Goal: Task Accomplishment & Management: Complete application form

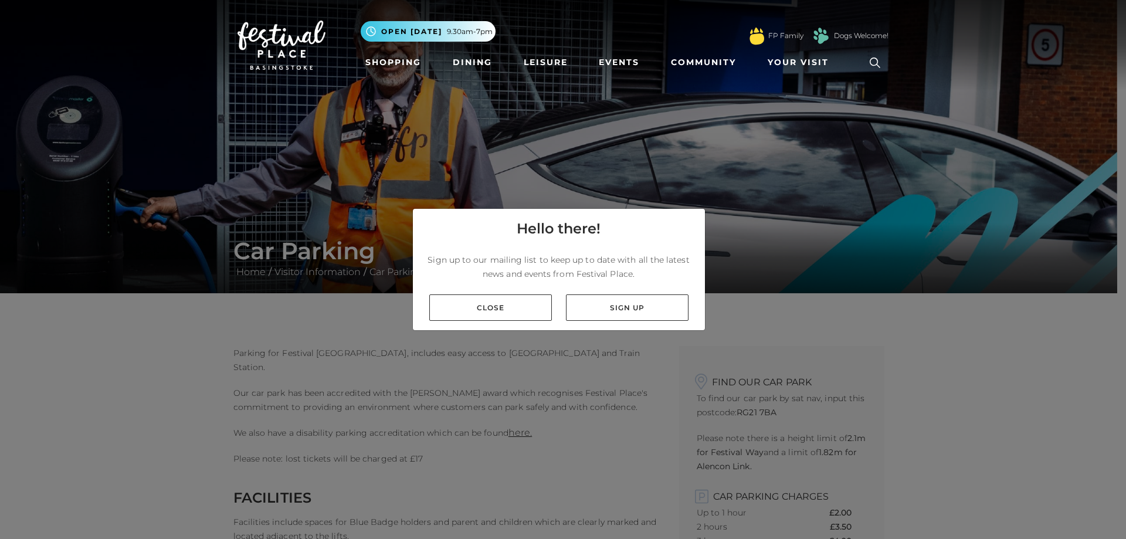
click at [510, 304] on link "Close" at bounding box center [490, 307] width 123 height 26
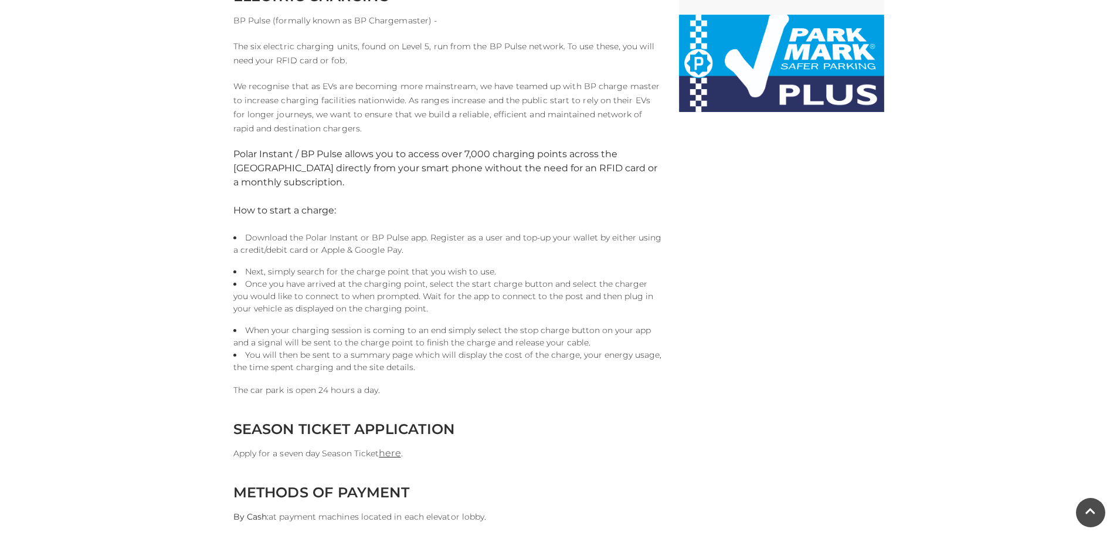
scroll to position [880, 0]
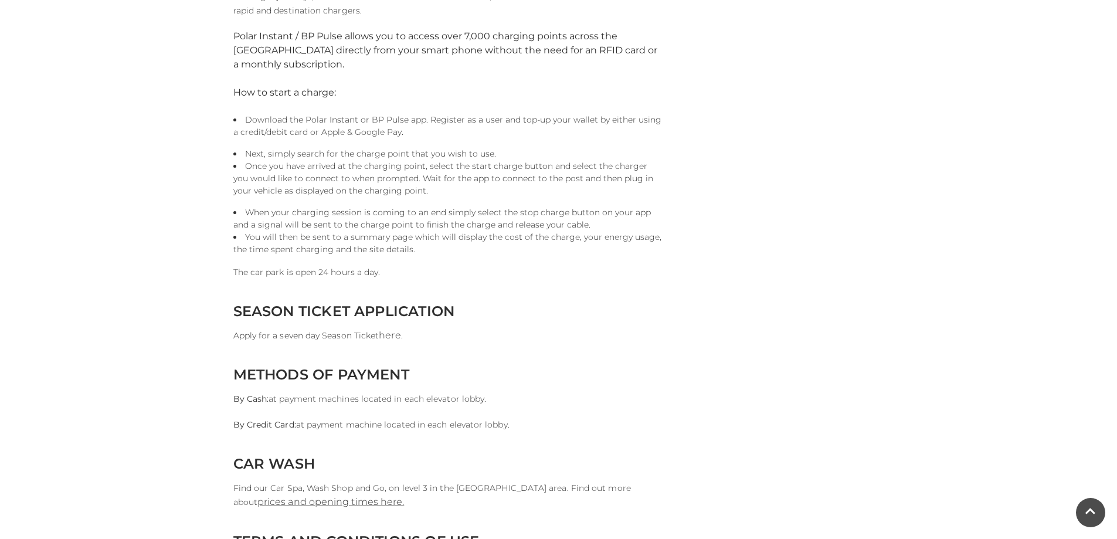
click at [389, 333] on link "here" at bounding box center [390, 335] width 22 height 11
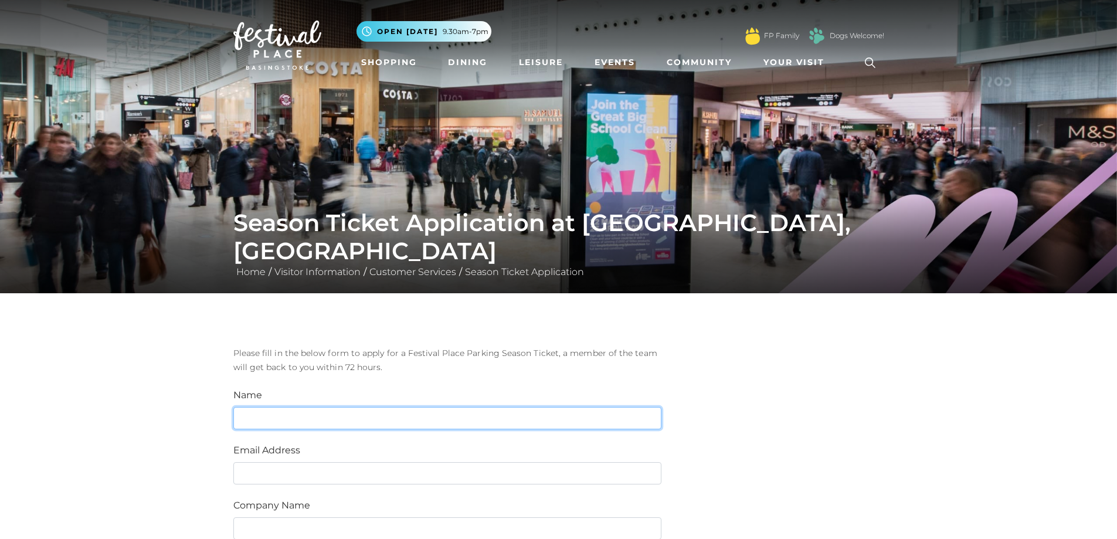
click at [313, 420] on input "text" at bounding box center [447, 418] width 428 height 22
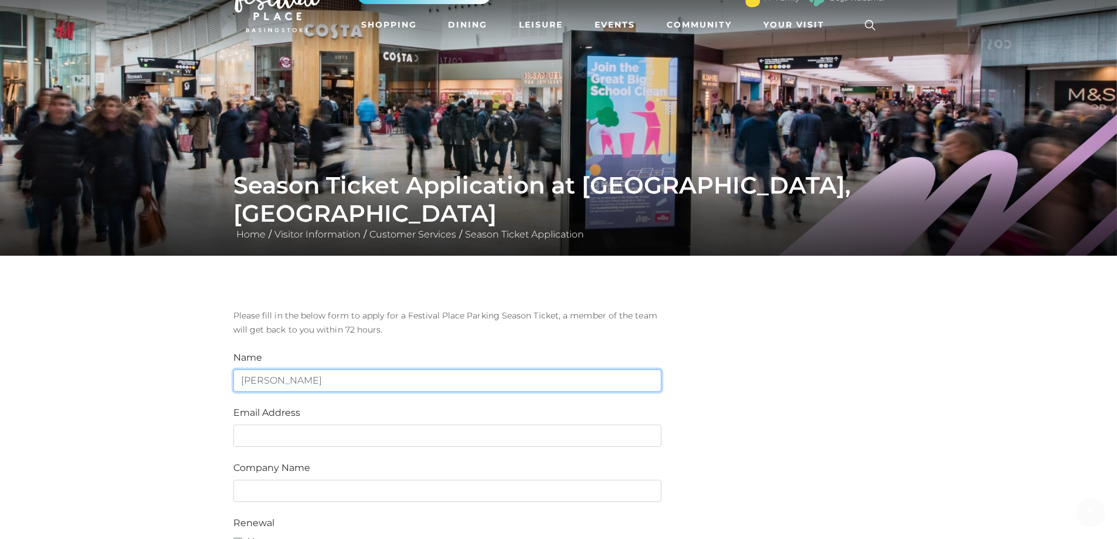
scroll to position [59, 0]
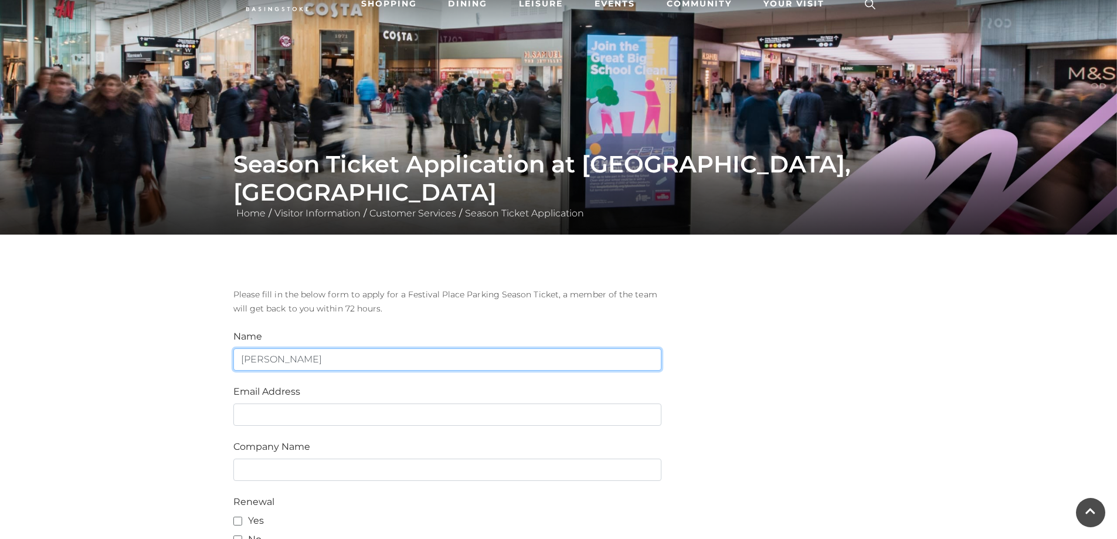
click at [405, 354] on input "Stephen" at bounding box center [447, 359] width 428 height 22
type input "Stephen Carmichael-Wilson"
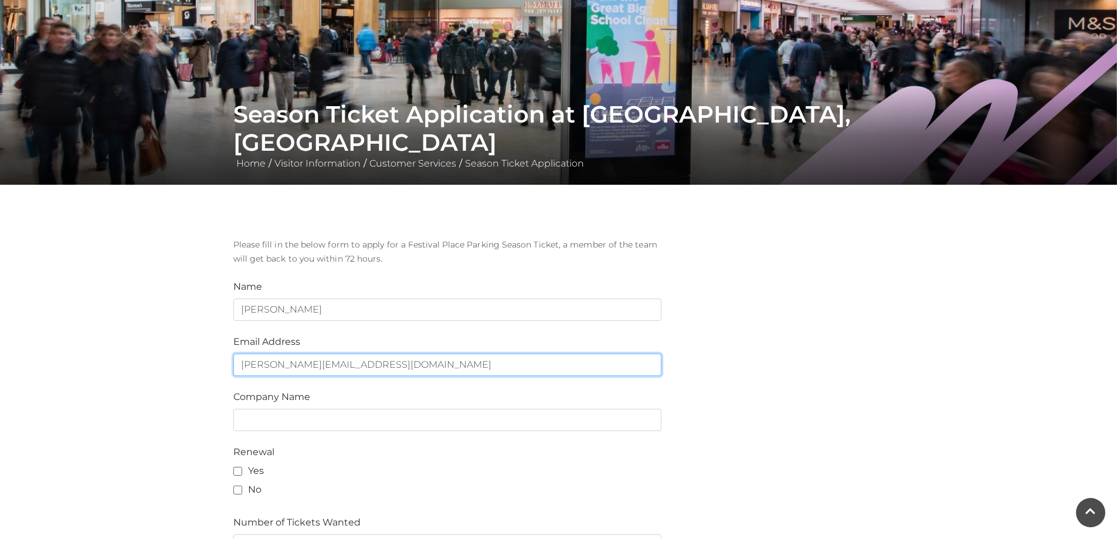
scroll to position [176, 0]
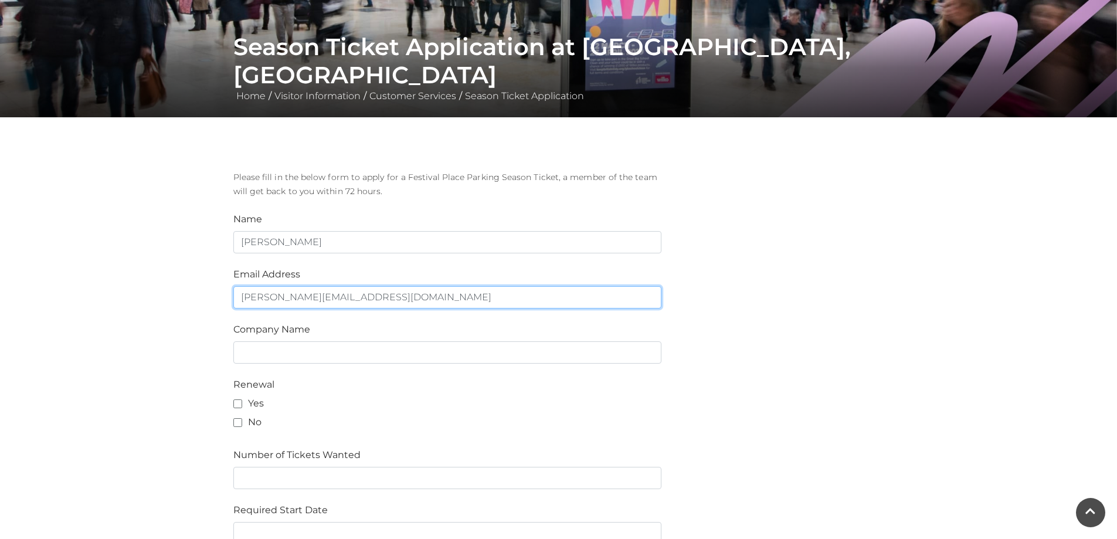
type input "Stephen@cw-computer-solutions.co.uk"
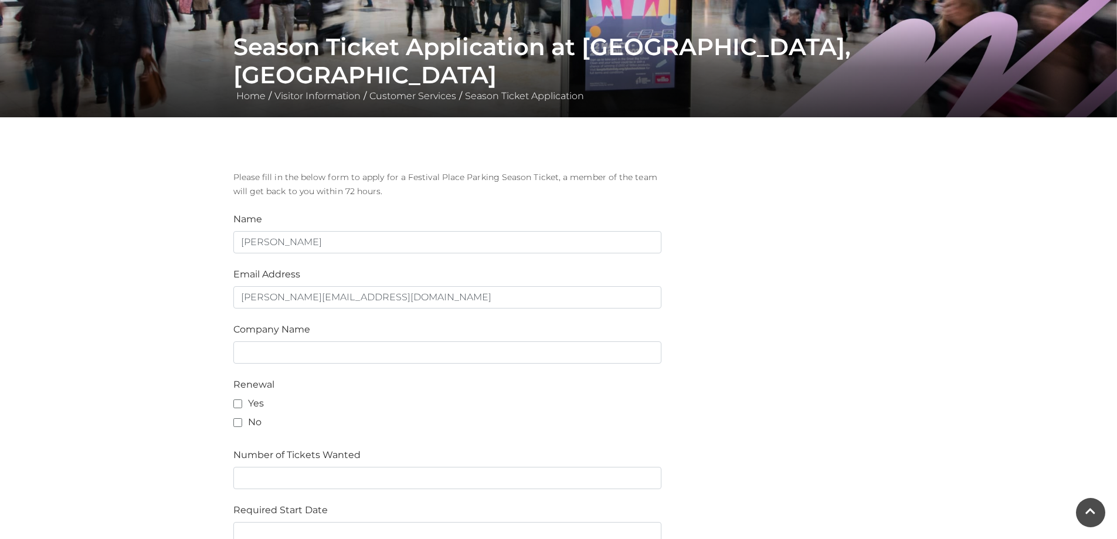
click at [363, 341] on div "Company Name" at bounding box center [448, 343] width 446 height 41
click at [381, 353] on input "text" at bounding box center [447, 352] width 428 height 22
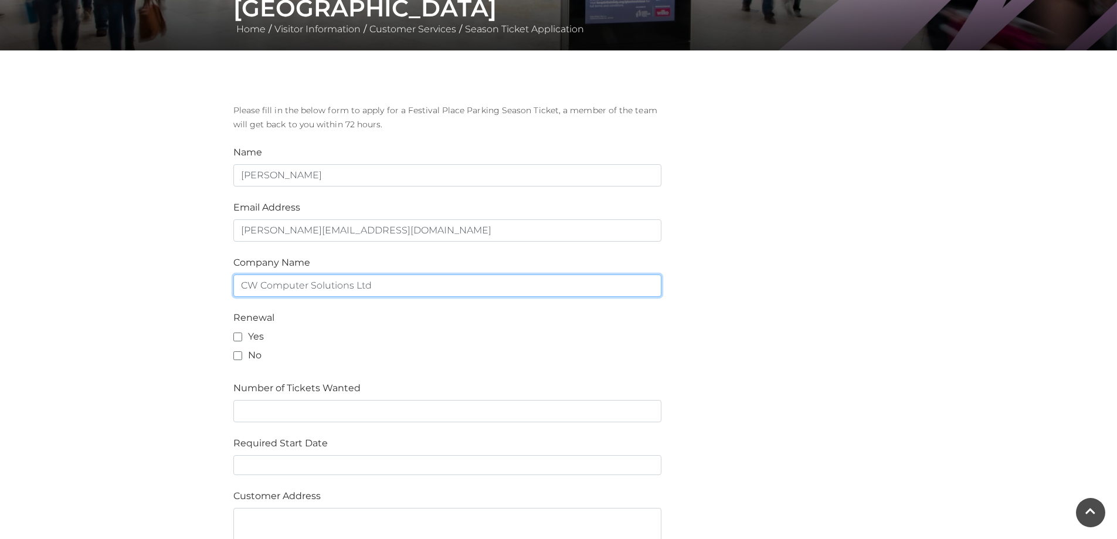
scroll to position [293, 0]
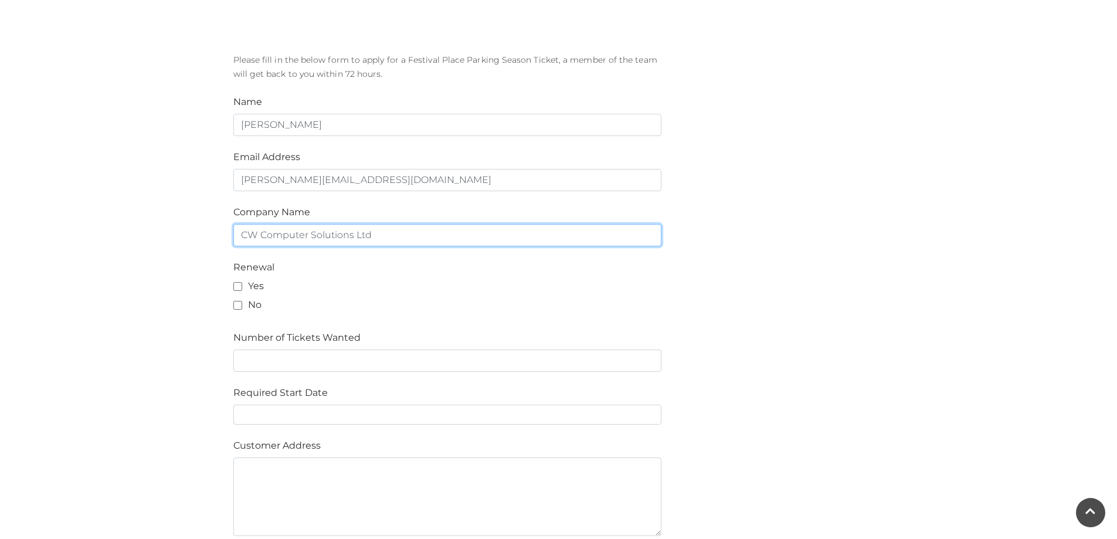
type input "CW Computer Solutions Ltd"
click at [242, 303] on label "No" at bounding box center [247, 305] width 28 height 14
click at [241, 303] on input "No" at bounding box center [237, 306] width 8 height 8
checkbox input "true"
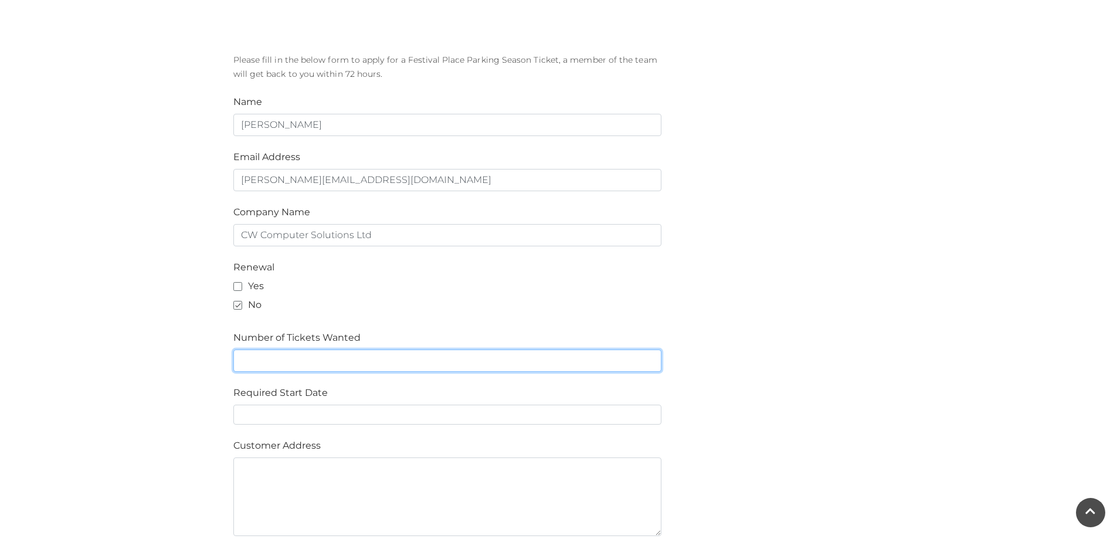
click at [240, 357] on input "text" at bounding box center [447, 361] width 428 height 22
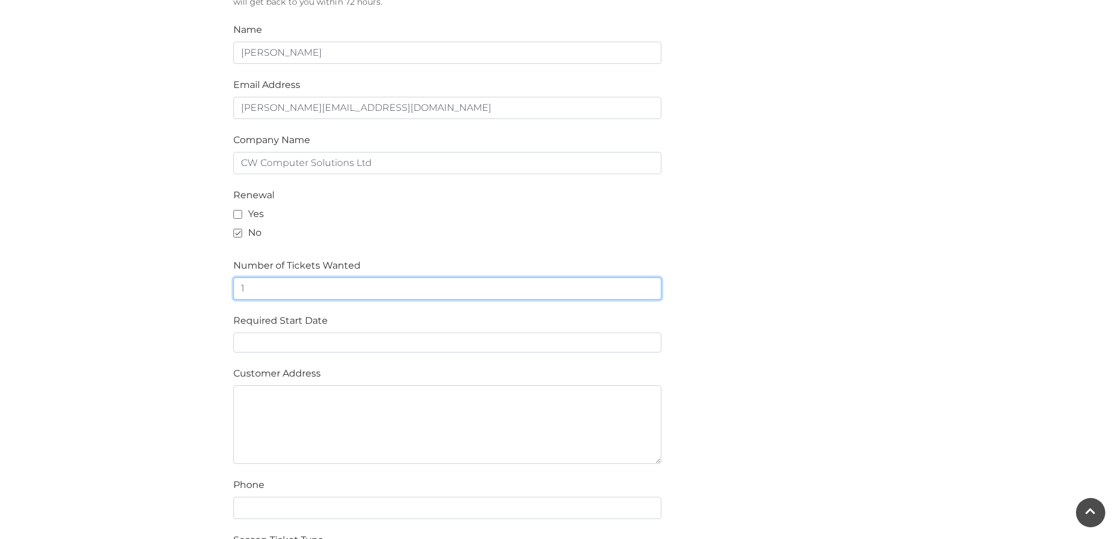
scroll to position [469, 0]
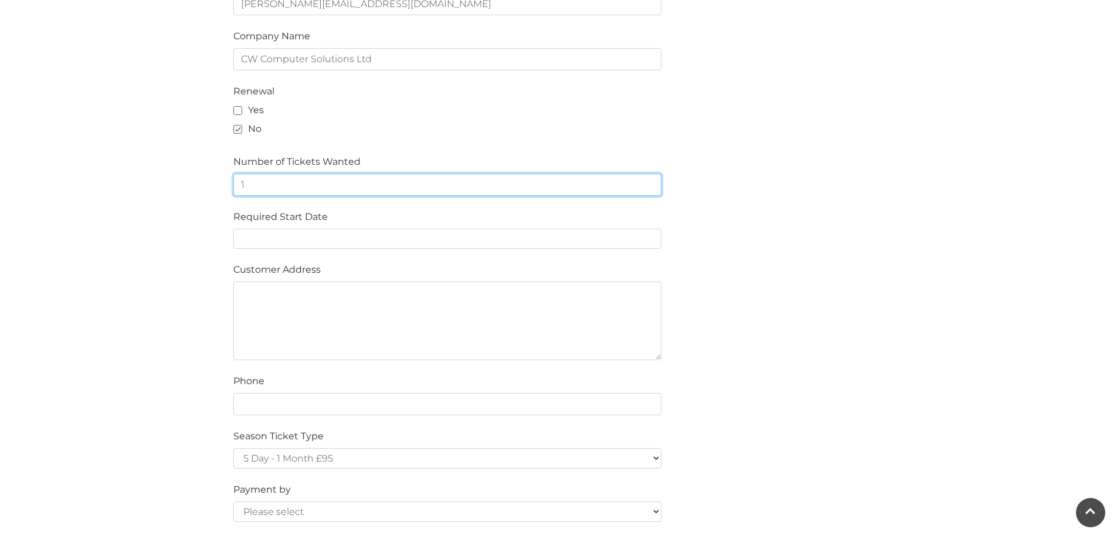
type input "1"
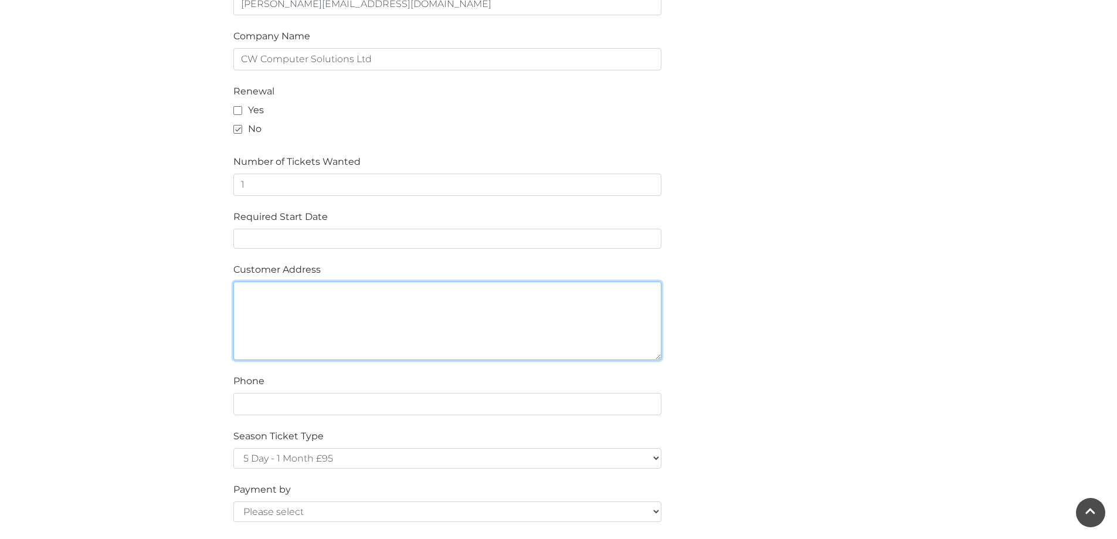
click at [294, 315] on textarea at bounding box center [447, 321] width 428 height 79
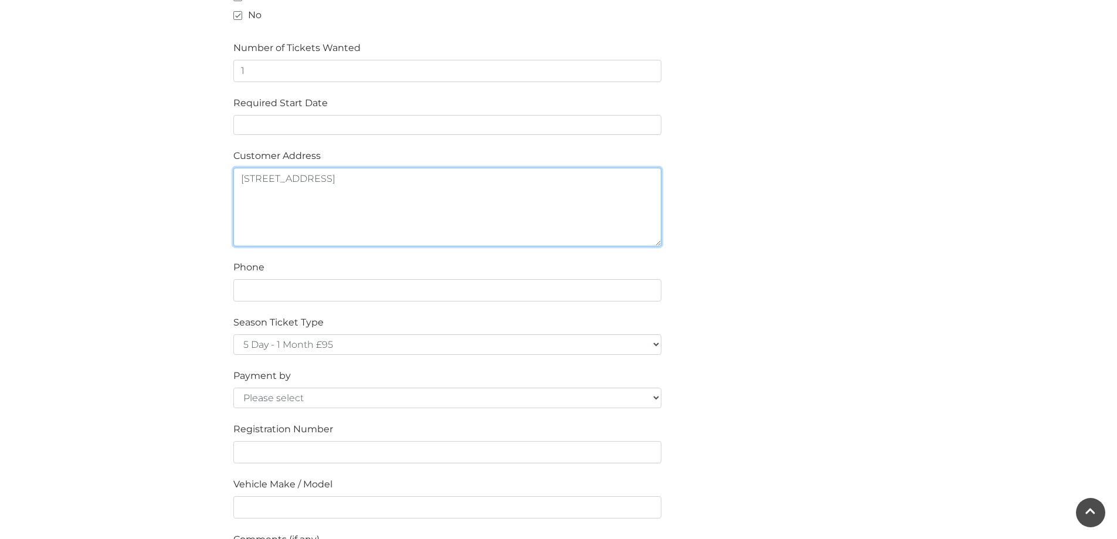
scroll to position [587, 0]
type textarea "3 Chantry Road Bagshot Surrey GU19 5Db"
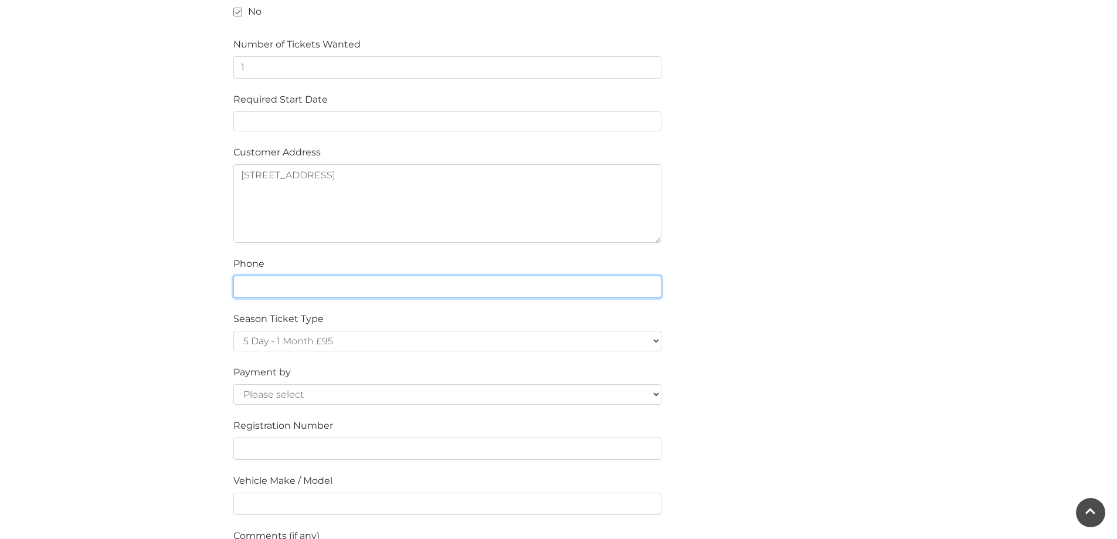
click at [318, 284] on input "text" at bounding box center [447, 287] width 428 height 22
type input "07590529812"
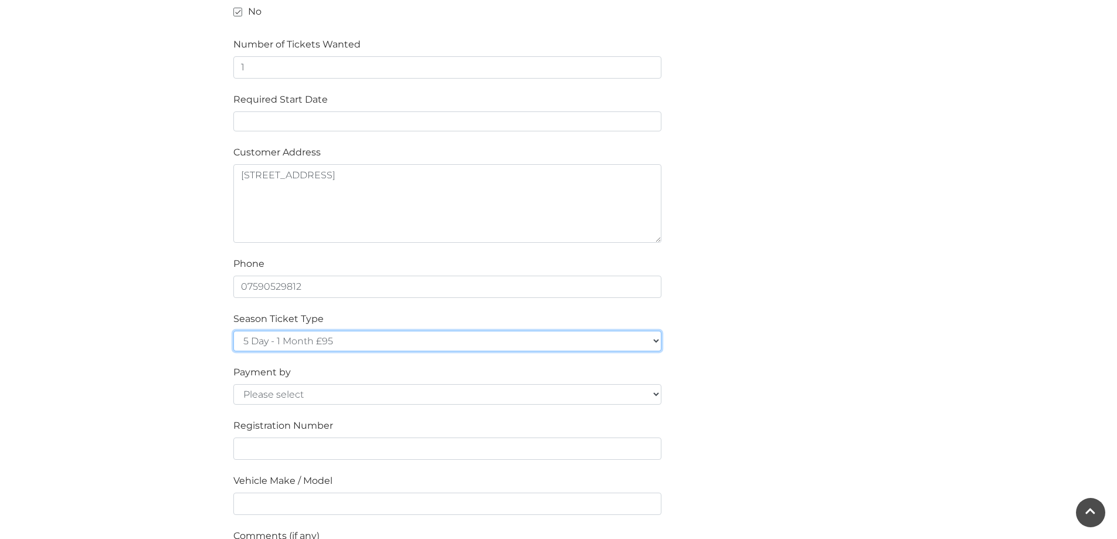
click at [347, 335] on select "5 Day - 1 Month £95 5 Day - 3 Months £270 (£90 a month standing order) 5 Day - …" at bounding box center [447, 341] width 428 height 21
select select "5 Day - 1 Year £960 (£80 a month standing order)"
click at [233, 331] on select "5 Day - 1 Month £95 5 Day - 3 Months £270 (£90 a month standing order) 5 Day - …" at bounding box center [447, 341] width 428 height 21
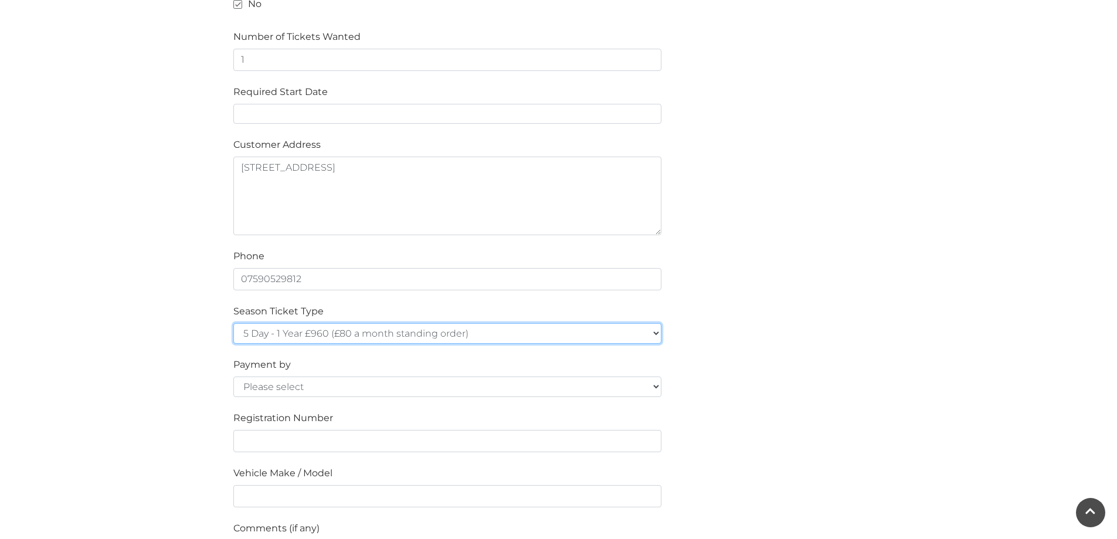
scroll to position [645, 0]
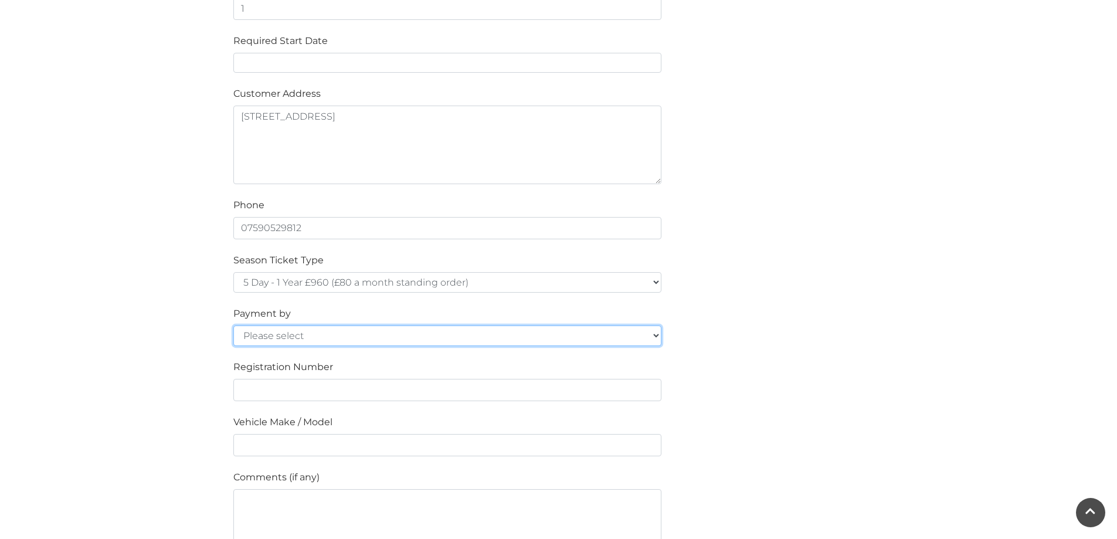
click at [323, 336] on select "Please select Cash Credit / Debit Card Invoice Standing Order" at bounding box center [447, 336] width 428 height 21
select select "Invoice"
click at [233, 326] on select "Please select Cash Credit / Debit Card Invoice Standing Order" at bounding box center [447, 336] width 428 height 21
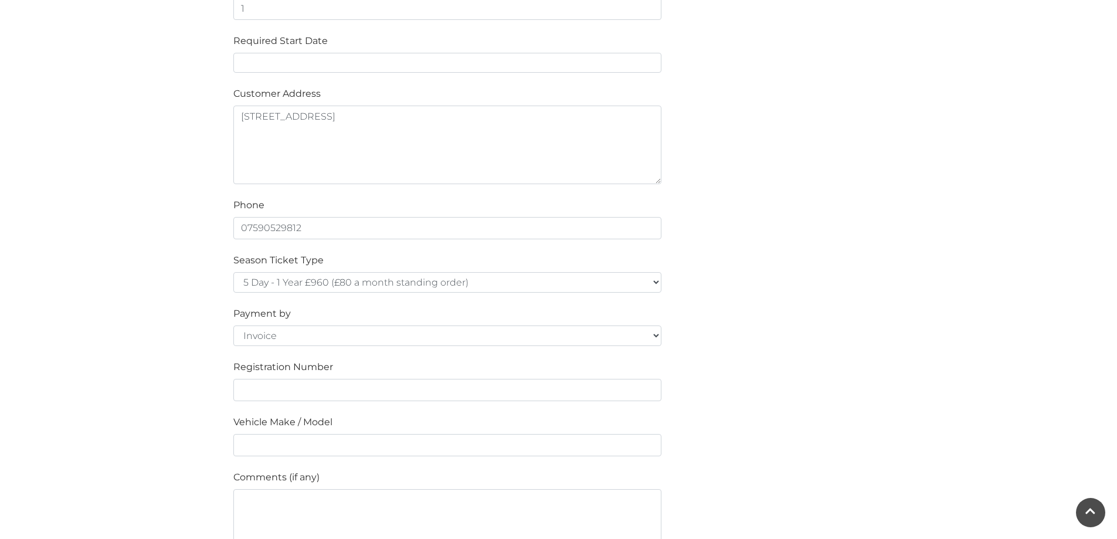
click at [175, 387] on main "Season Ticket Application at Festival Place, Basingstoke Home / Visitor Informa…" at bounding box center [558, 59] width 1117 height 1408
click at [552, 280] on select "5 Day - 1 Month £95 5 Day - 3 Months £270 (£90 a month standing order) 5 Day - …" at bounding box center [447, 282] width 428 height 21
click at [319, 307] on div "Payment by Please select Cash Credit / Debit Card Invoice Standing Order" at bounding box center [448, 326] width 446 height 39
click at [311, 288] on select "5 Day - 1 Month £95 5 Day - 3 Months £270 (£90 a month standing order) 5 Day - …" at bounding box center [447, 282] width 428 height 21
select select "5 Day - 1 Month £95"
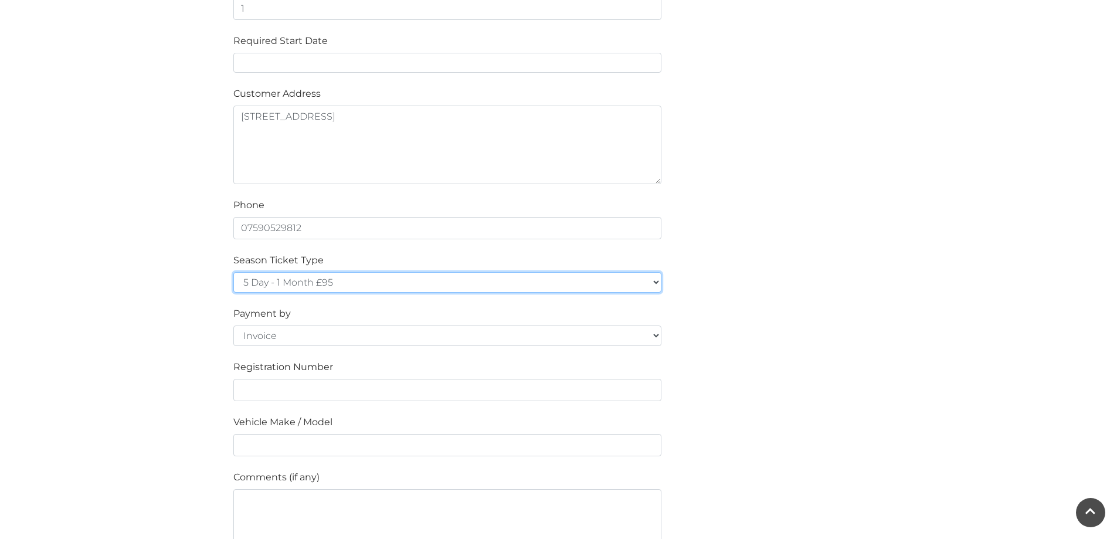
click at [233, 272] on select "5 Day - 1 Month £95 5 Day - 3 Months £270 (£90 a month standing order) 5 Day - …" at bounding box center [447, 282] width 428 height 21
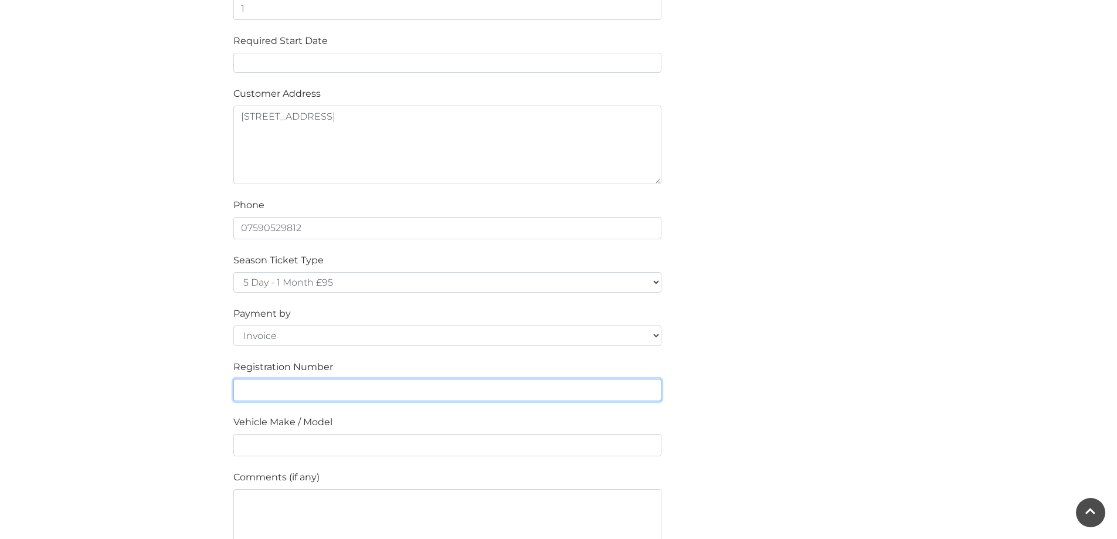
click at [291, 388] on input "text" at bounding box center [447, 390] width 428 height 22
type input "F"
type input "FY68OAX"
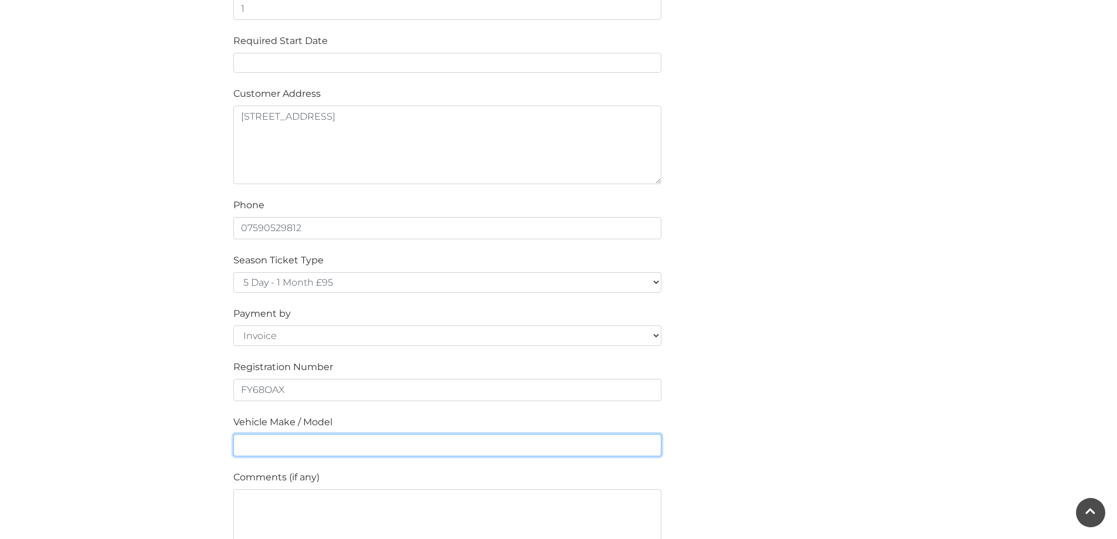
click at [284, 456] on input "text" at bounding box center [447, 445] width 428 height 22
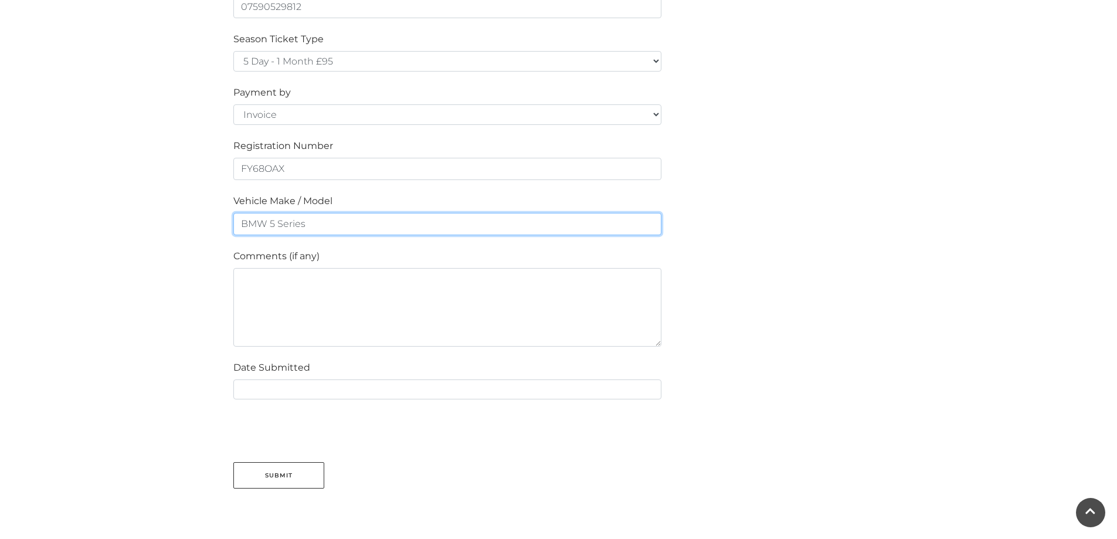
scroll to position [880, 0]
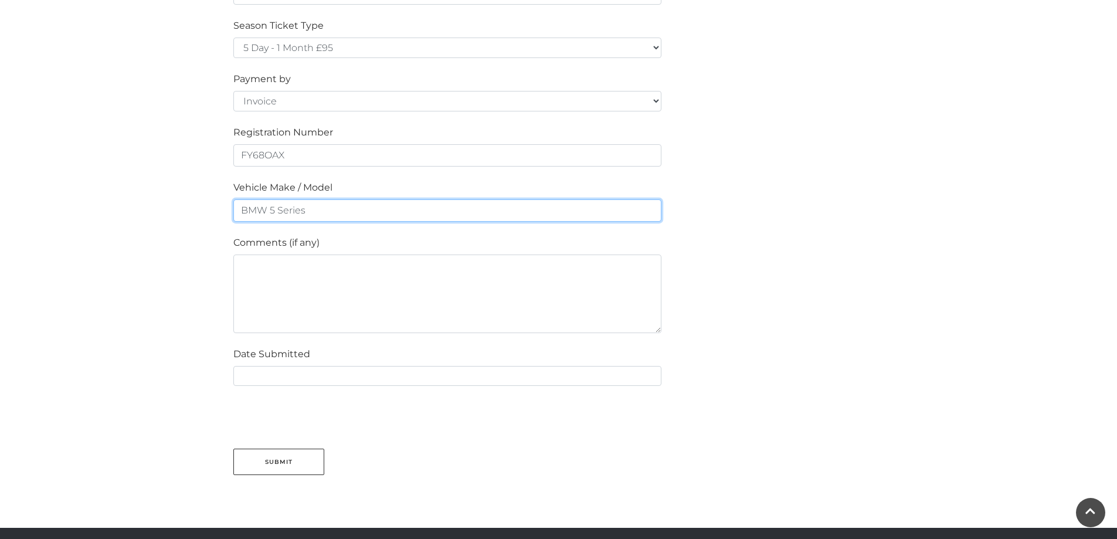
type input "BMW 5 Series"
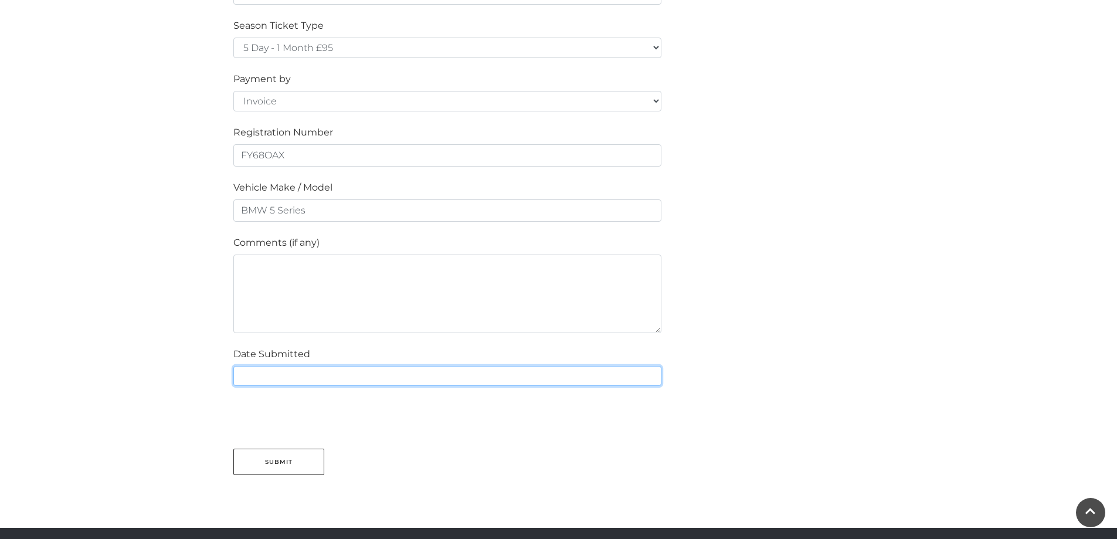
click at [290, 378] on input "text" at bounding box center [447, 376] width 428 height 20
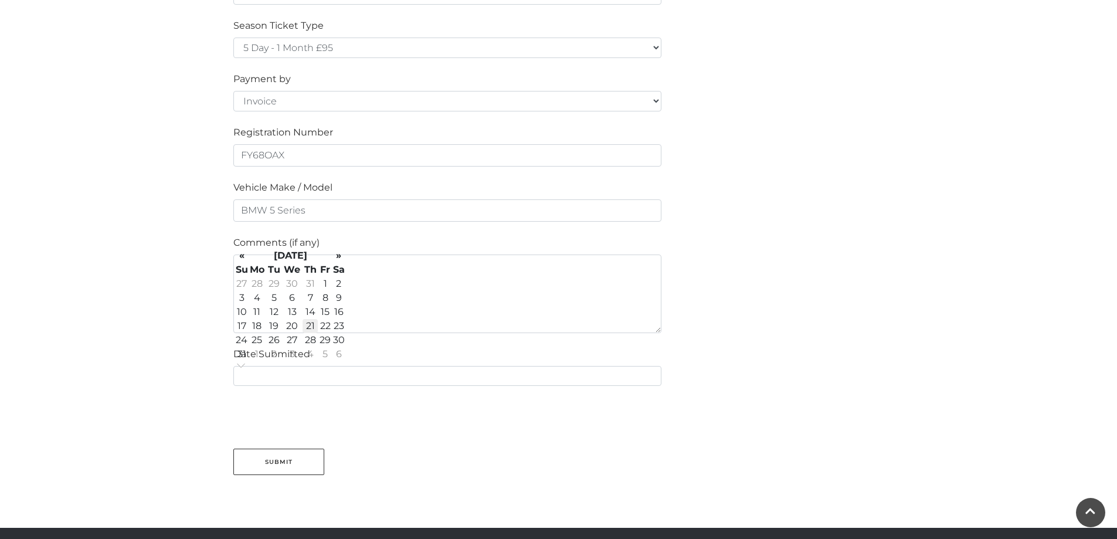
click at [311, 327] on td "21" at bounding box center [310, 326] width 15 height 14
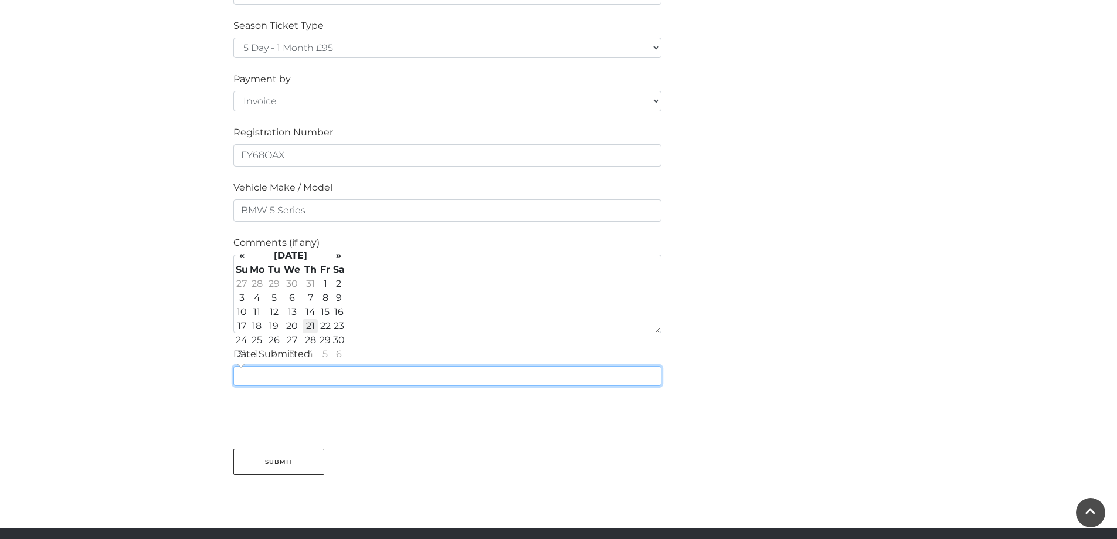
type input "21/08/2025"
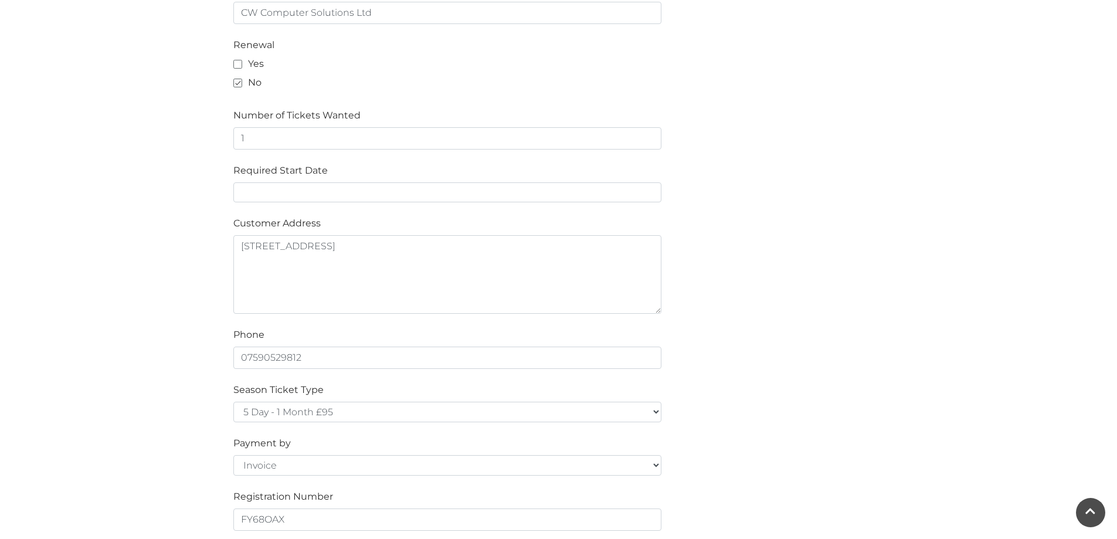
scroll to position [489, 0]
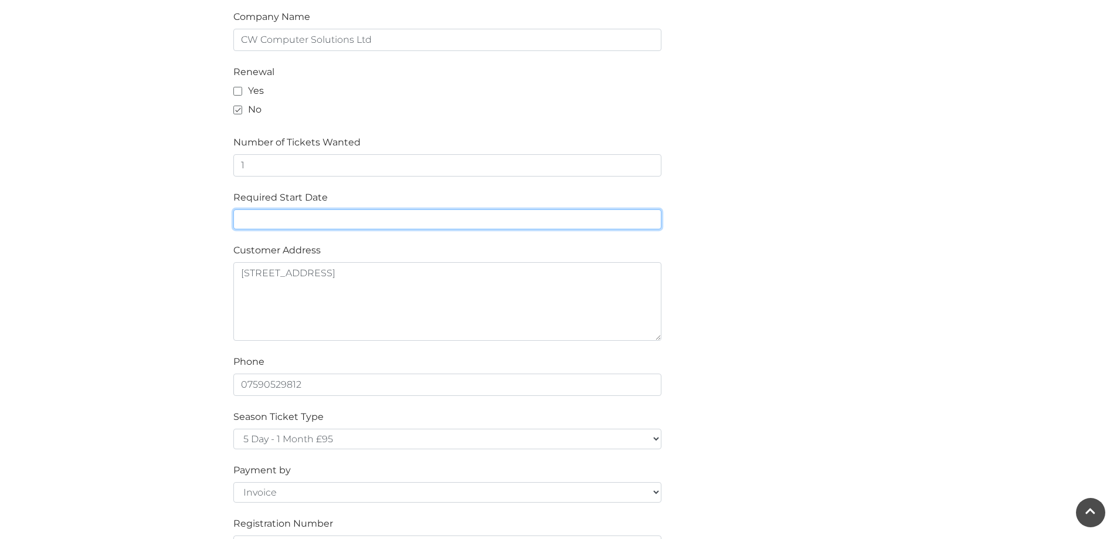
click at [338, 221] on input "text" at bounding box center [447, 219] width 428 height 20
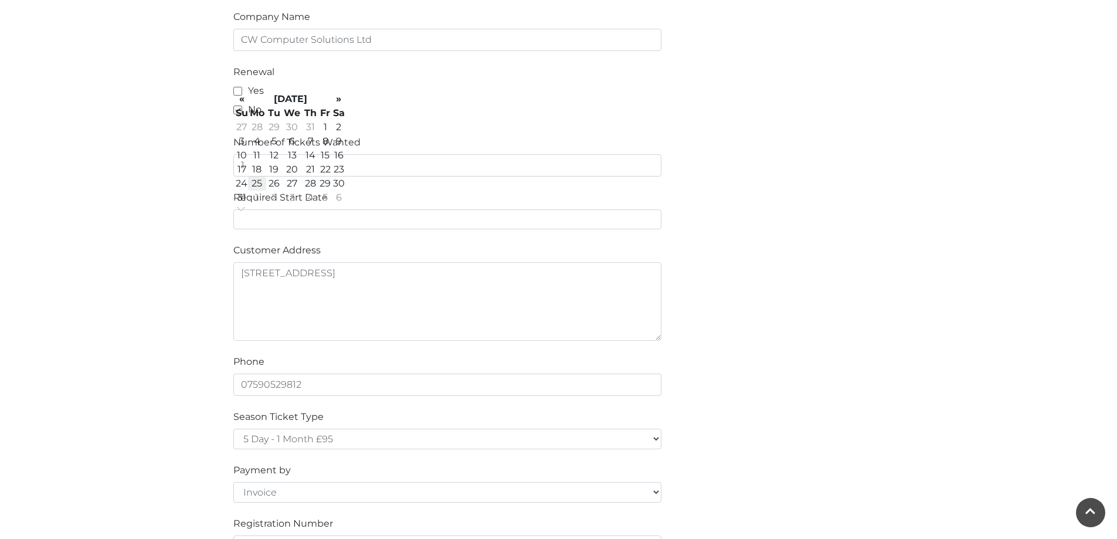
click at [260, 187] on td "25" at bounding box center [257, 184] width 19 height 14
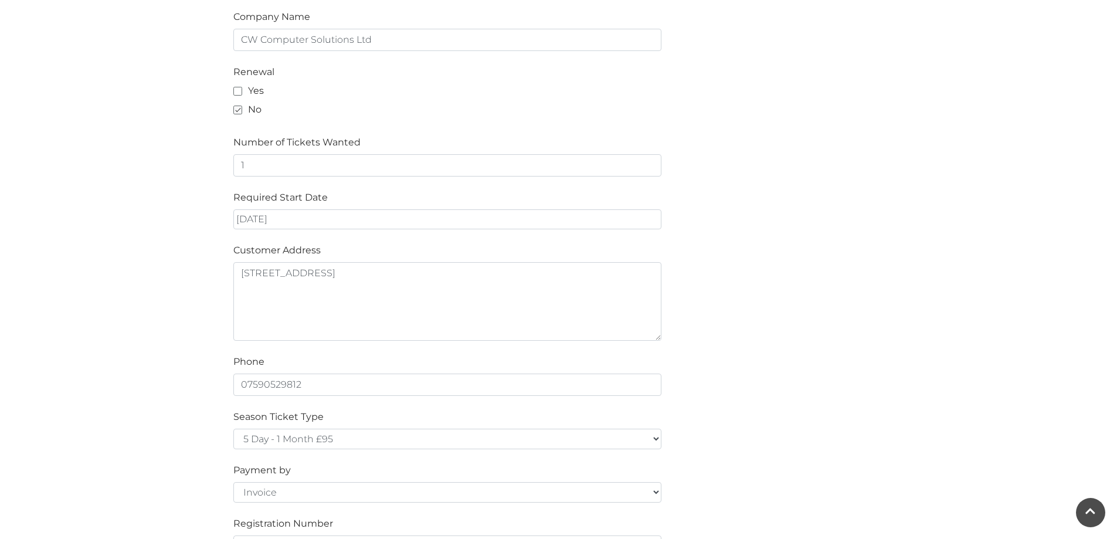
click at [79, 270] on main "Season Ticket Application at Festival Place, Basingstoke Home / Visitor Informa…" at bounding box center [558, 215] width 1117 height 1408
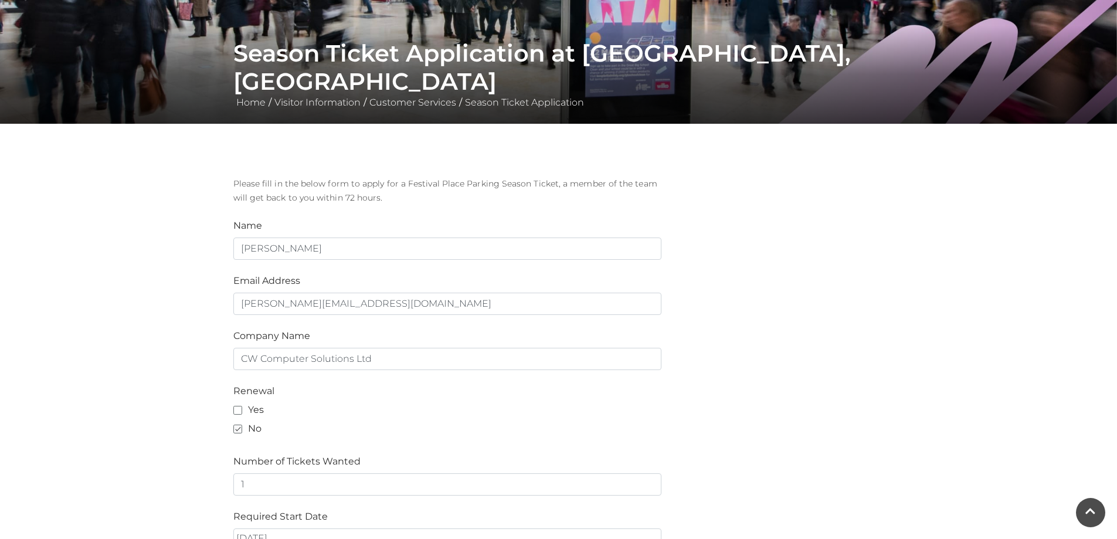
scroll to position [371, 0]
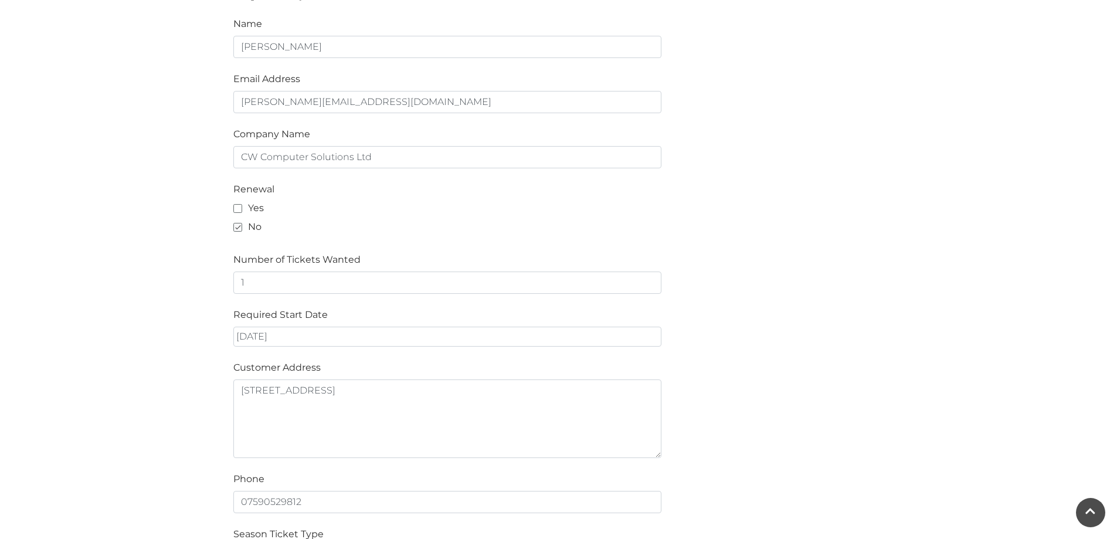
click at [396, 348] on form "Name Stephen Carmichael-Wilson Email Address Stephen@cw-computer-solutions.co.u…" at bounding box center [447, 500] width 428 height 967
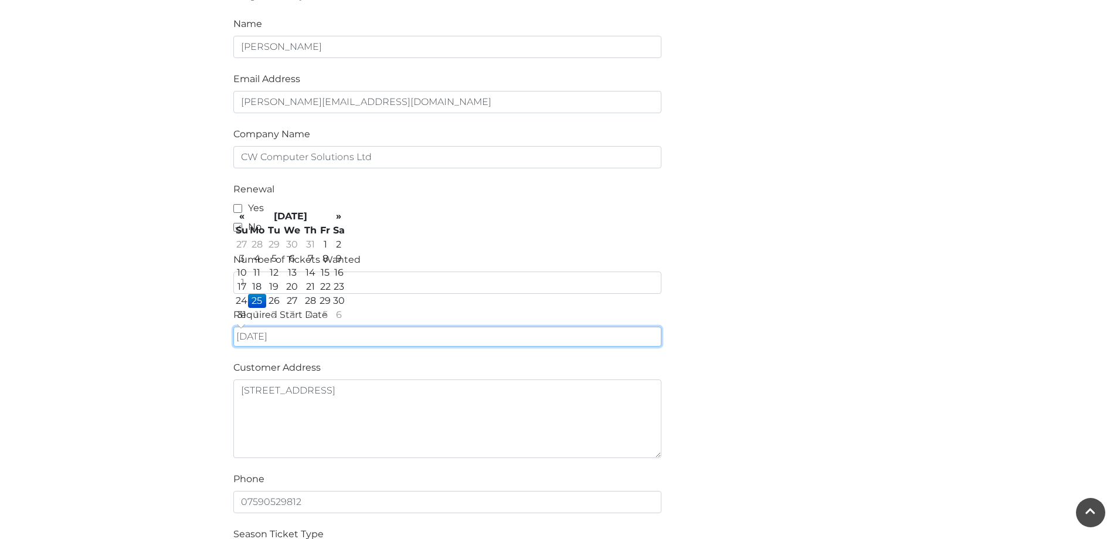
click at [397, 340] on input "25/08/2025" at bounding box center [447, 337] width 428 height 20
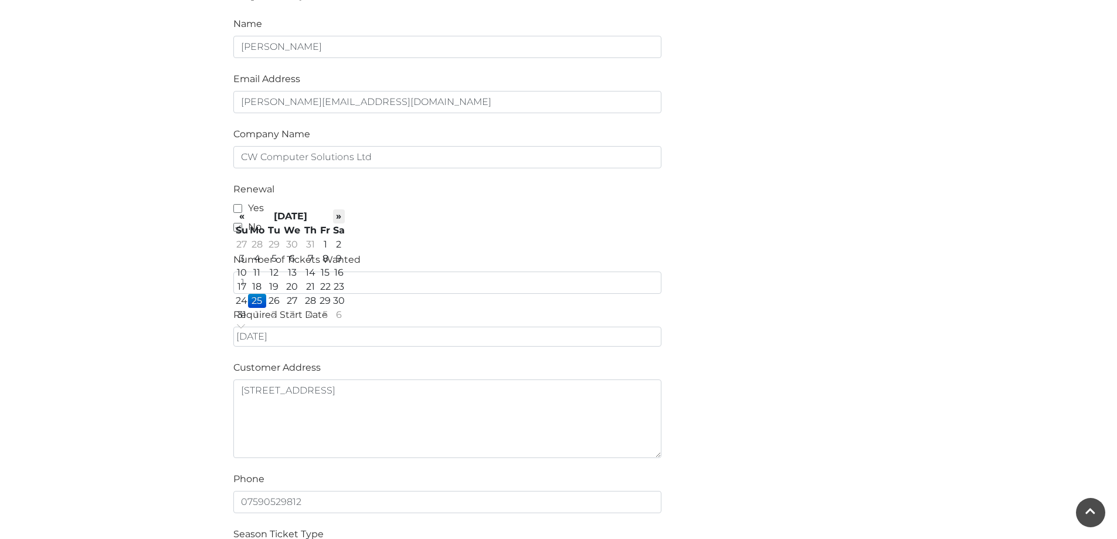
click at [340, 219] on th "»" at bounding box center [339, 216] width 12 height 14
click at [292, 302] on td "1" at bounding box center [292, 301] width 21 height 14
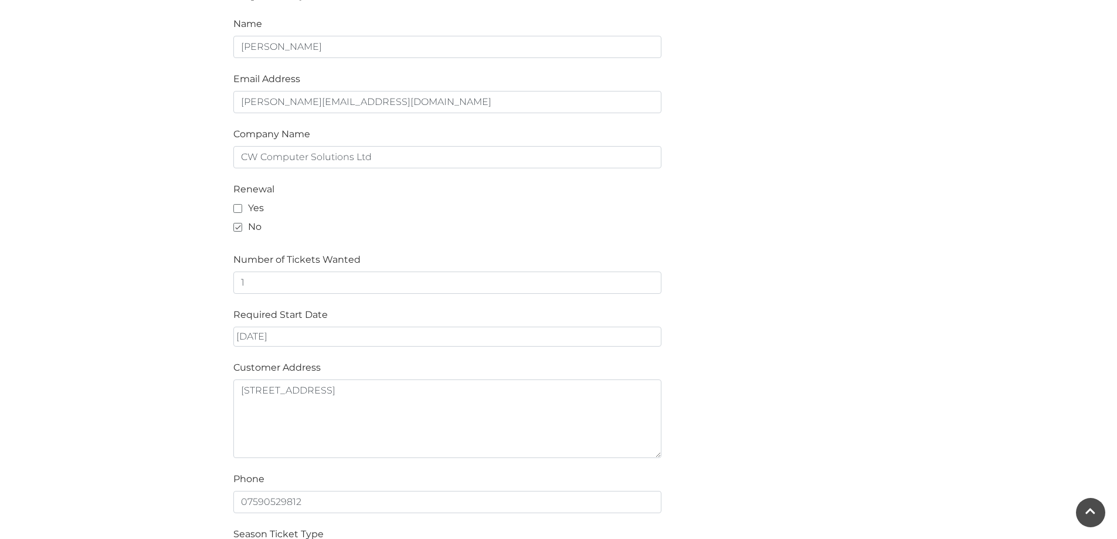
click at [896, 303] on main "Season Ticket Application at Festival Place, Basingstoke Home / Visitor Informa…" at bounding box center [558, 333] width 1117 height 1408
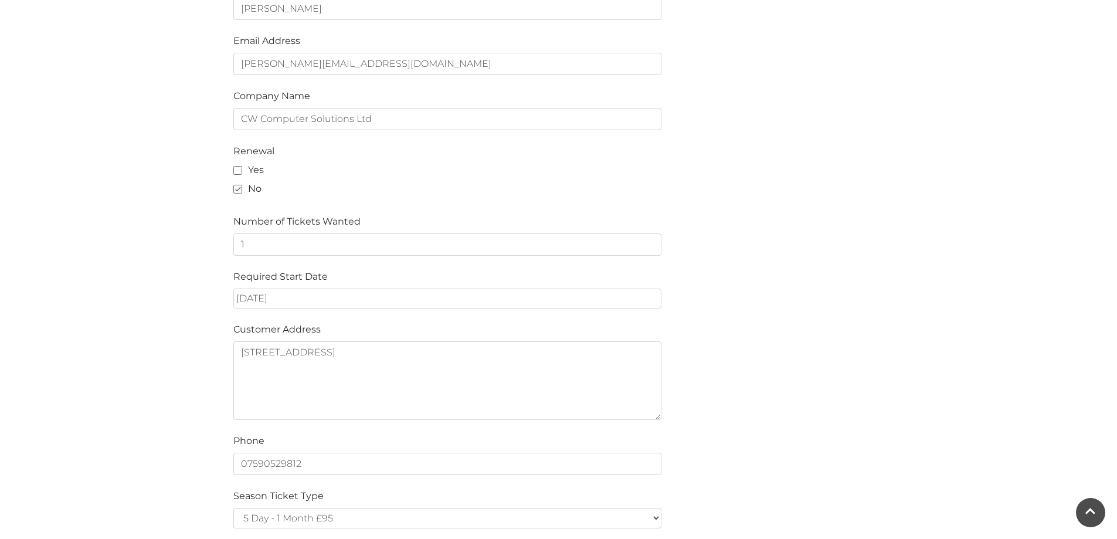
scroll to position [430, 0]
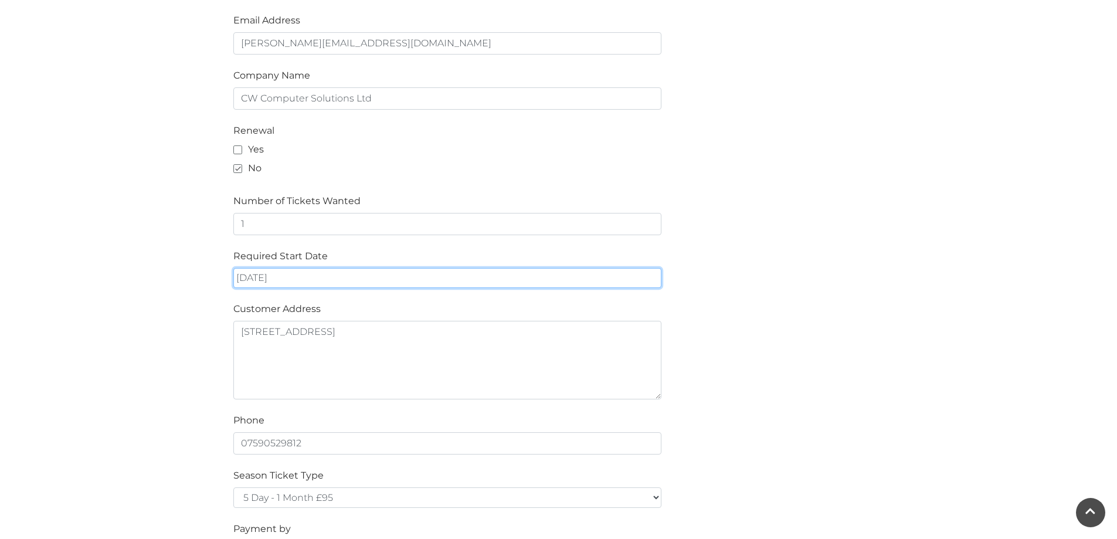
click at [415, 270] on input "01/10/2025" at bounding box center [447, 278] width 428 height 20
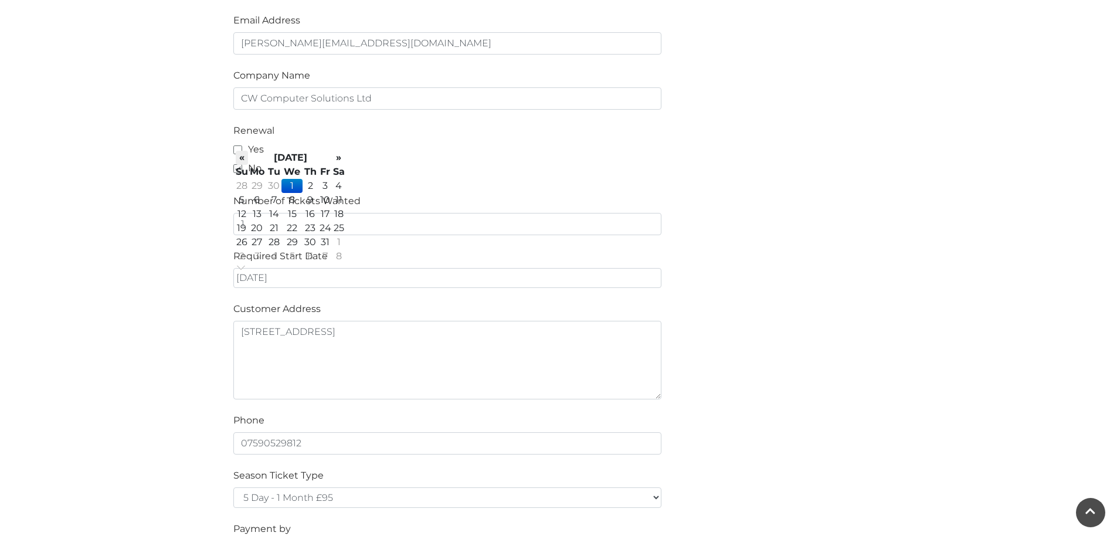
click at [242, 153] on th "«" at bounding box center [242, 158] width 12 height 14
click at [286, 238] on td "1" at bounding box center [292, 242] width 21 height 14
click at [242, 160] on th "«" at bounding box center [242, 158] width 12 height 14
click at [260, 182] on td "1" at bounding box center [257, 186] width 19 height 14
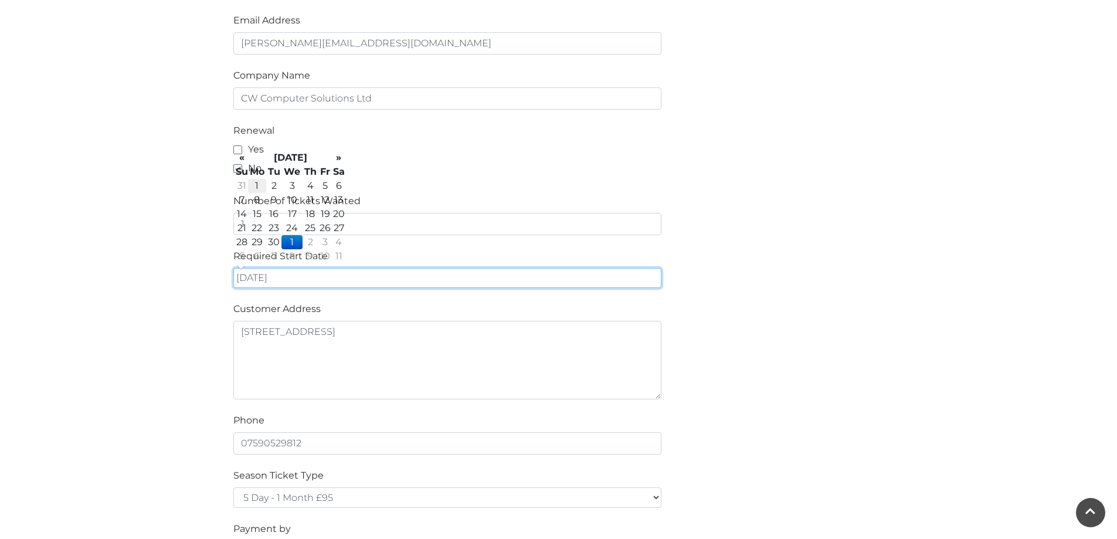
type input "01/09/2025"
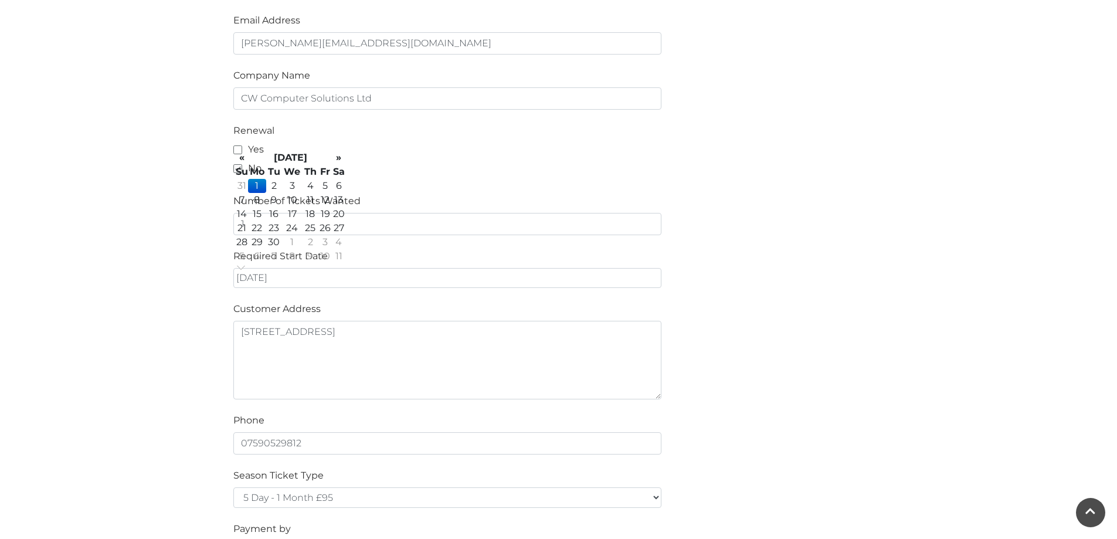
click at [866, 250] on div "Please fill in the below form to apply for a Festival Place Parking Season Tick…" at bounding box center [559, 420] width 669 height 1009
click at [718, 338] on div "Please fill in the below form to apply for a Festival Place Parking Season Tick…" at bounding box center [559, 420] width 669 height 1009
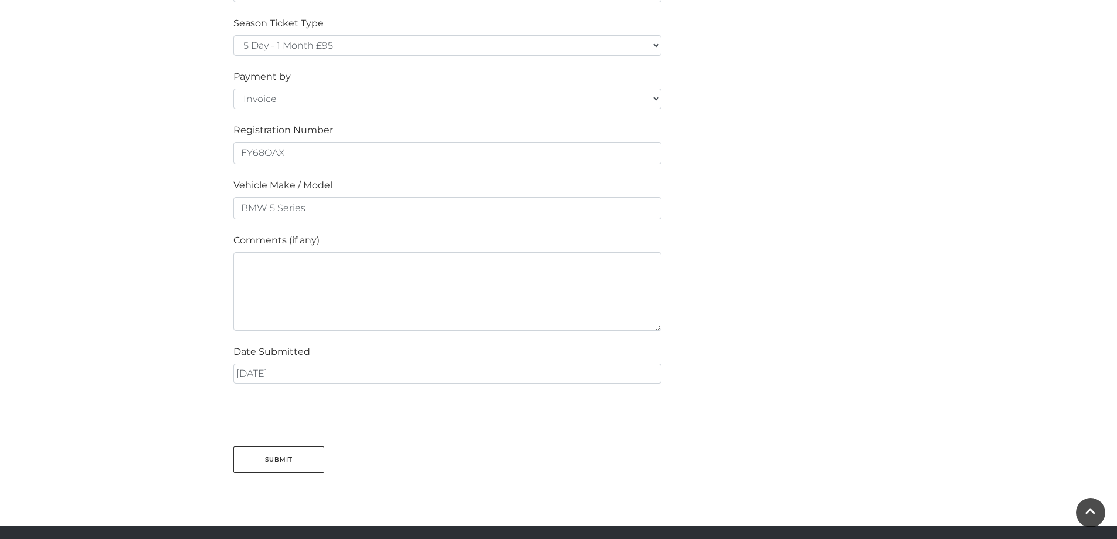
scroll to position [899, 0]
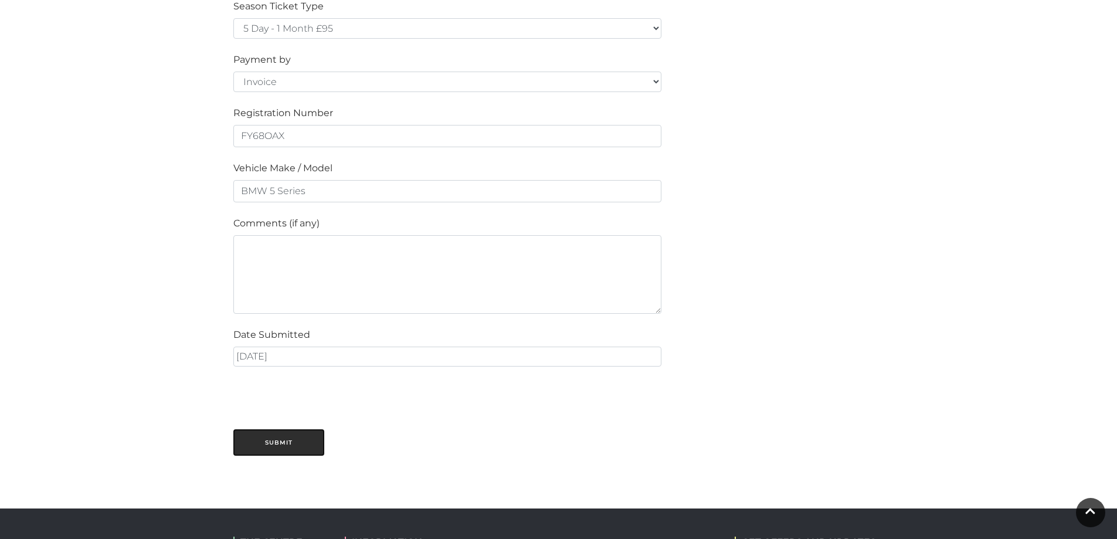
click at [264, 445] on button "Submit" at bounding box center [278, 442] width 91 height 26
